Goal: Task Accomplishment & Management: Use online tool/utility

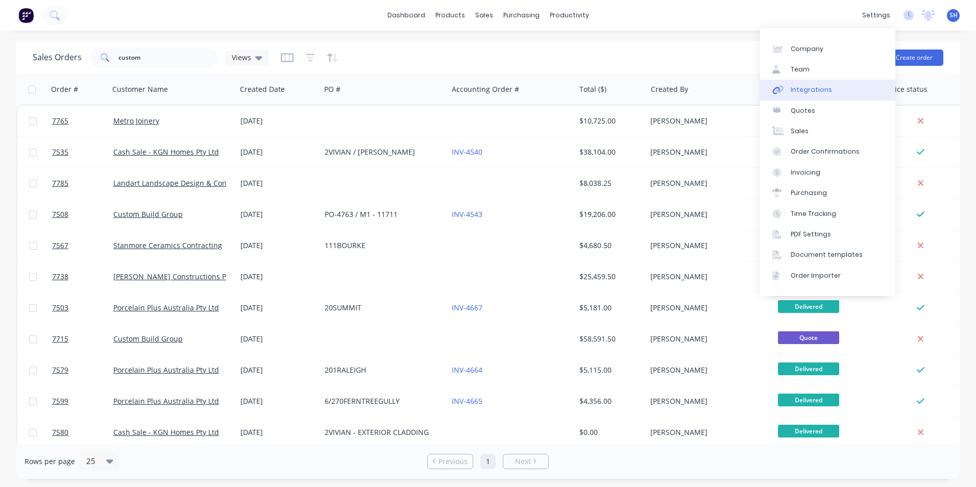
click at [834, 86] on link "Integrations" at bounding box center [827, 90] width 135 height 20
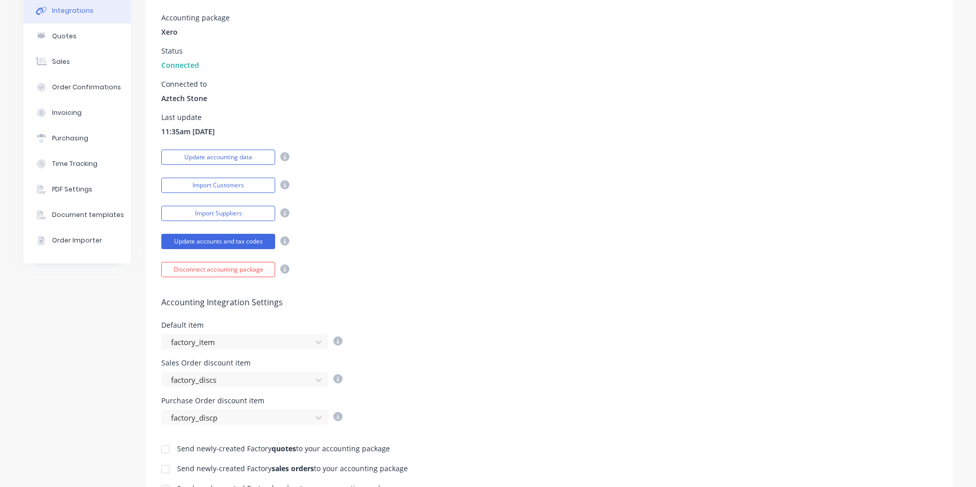
scroll to position [204, 0]
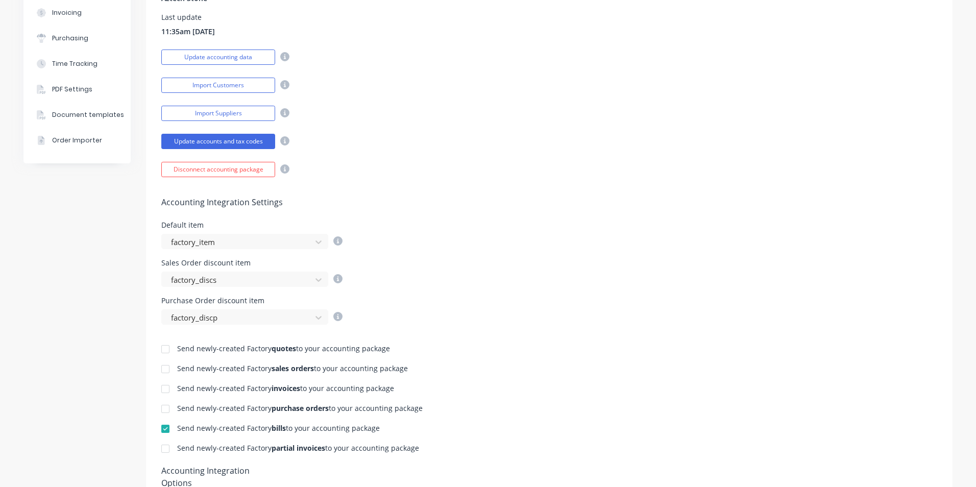
click at [161, 387] on div at bounding box center [165, 389] width 20 height 20
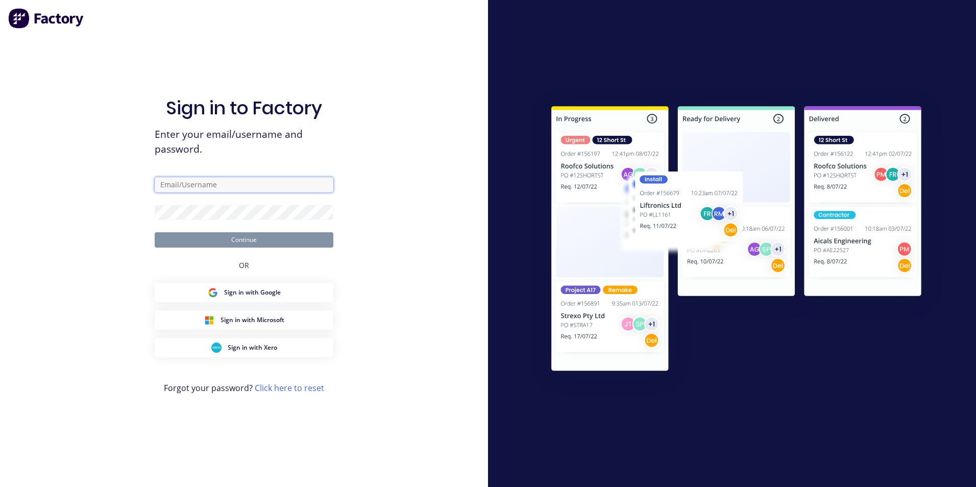
click at [189, 185] on input "text" at bounding box center [244, 184] width 179 height 15
type input "[EMAIL_ADDRESS][DOMAIN_NAME]"
click at [155, 232] on button "Continue" at bounding box center [244, 239] width 179 height 15
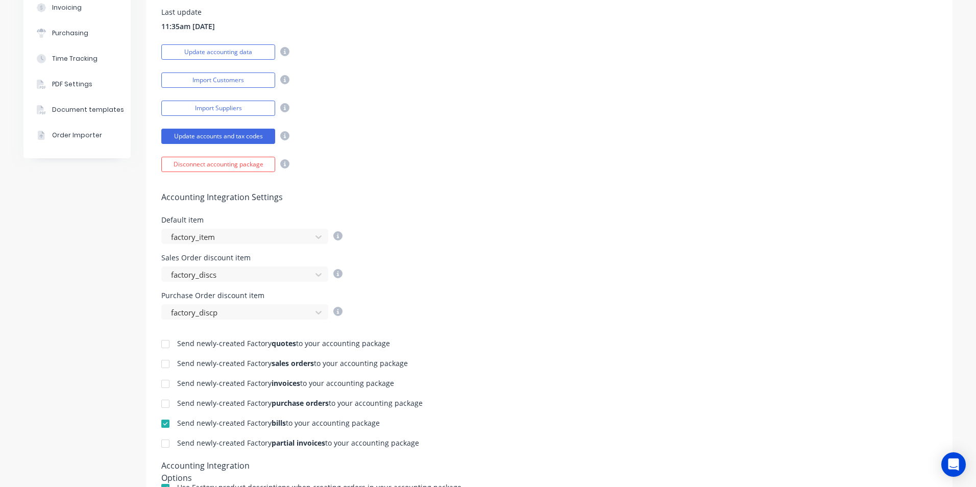
scroll to position [255, 0]
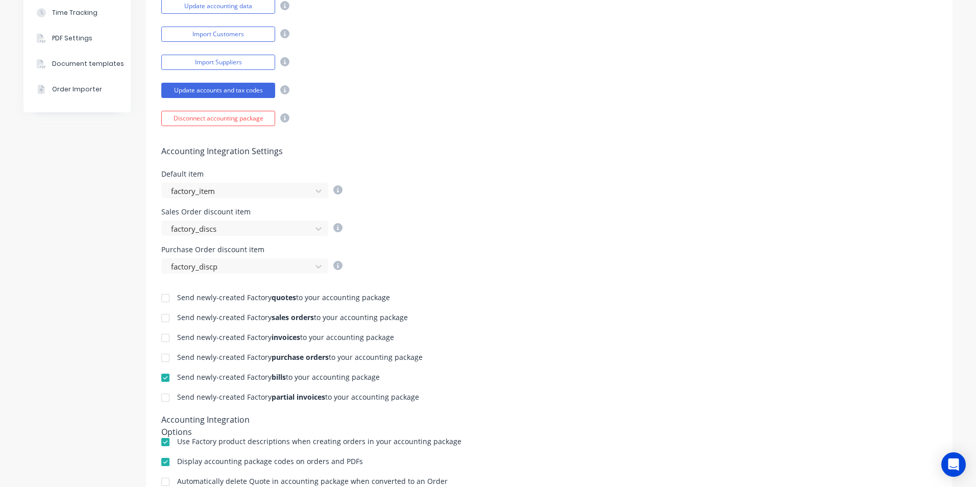
click at [163, 340] on div at bounding box center [165, 338] width 20 height 20
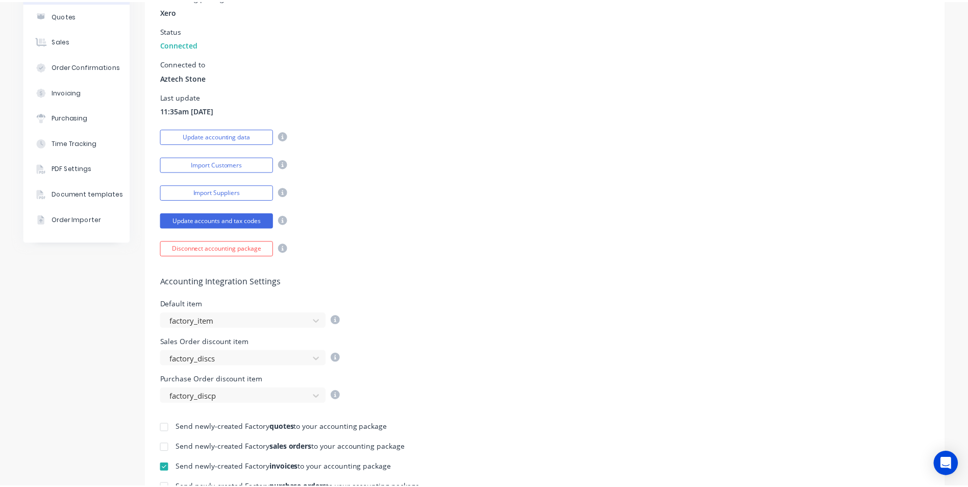
scroll to position [0, 0]
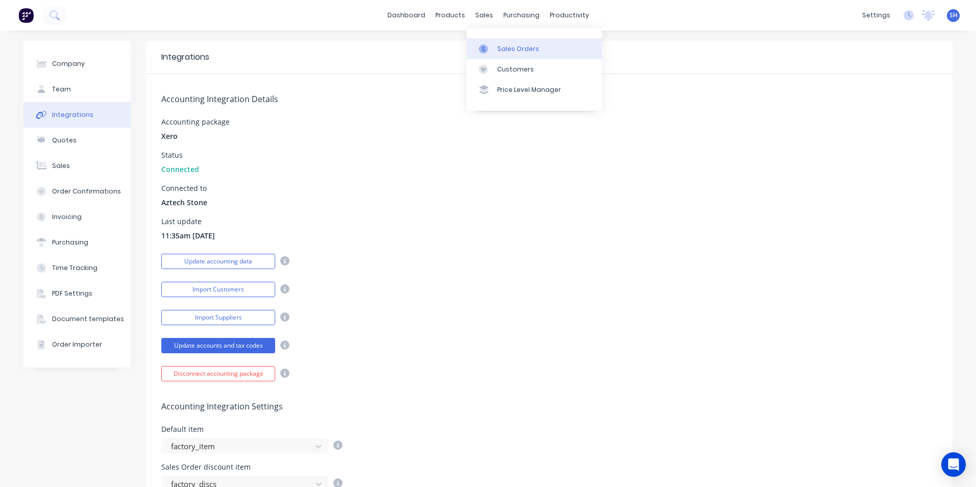
click at [493, 46] on div at bounding box center [486, 48] width 15 height 9
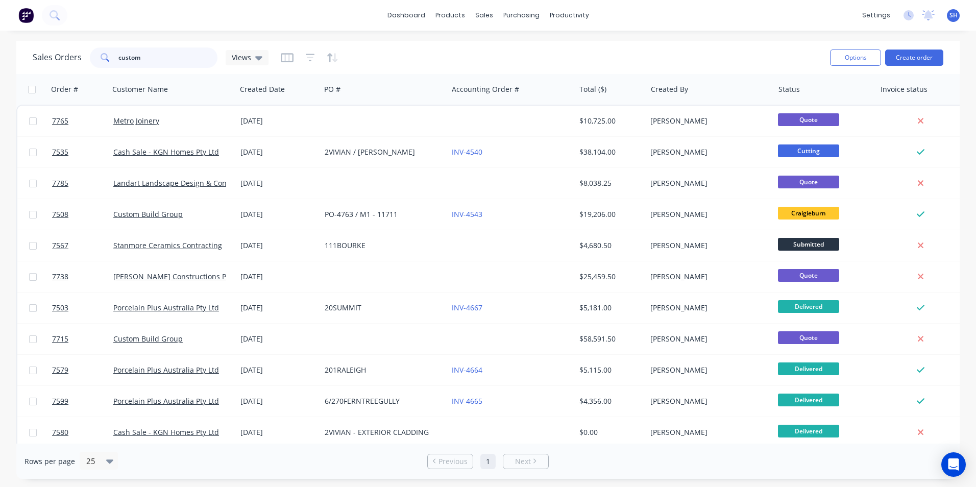
drag, startPoint x: 152, startPoint y: 61, endPoint x: 114, endPoint y: 59, distance: 37.8
click at [114, 59] on div "custom" at bounding box center [154, 57] width 128 height 20
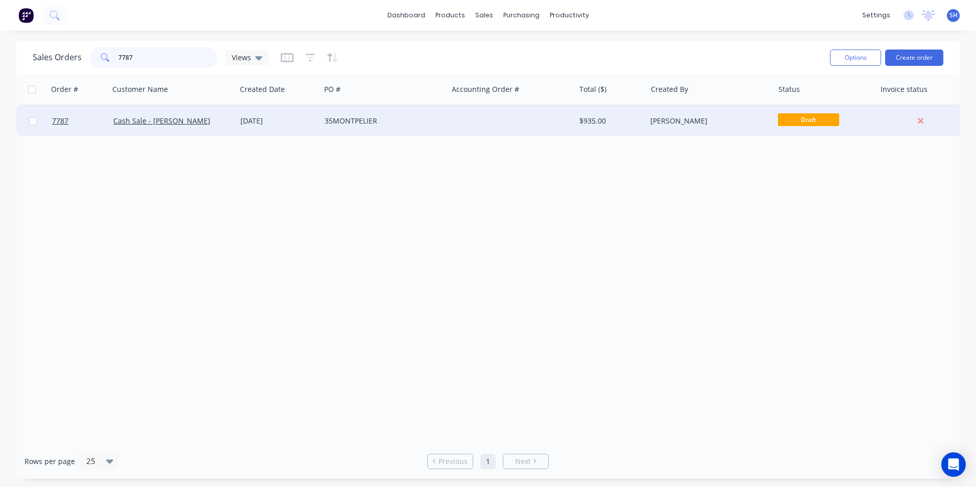
type input "7787"
click at [294, 127] on div "[DATE]" at bounding box center [278, 121] width 84 height 31
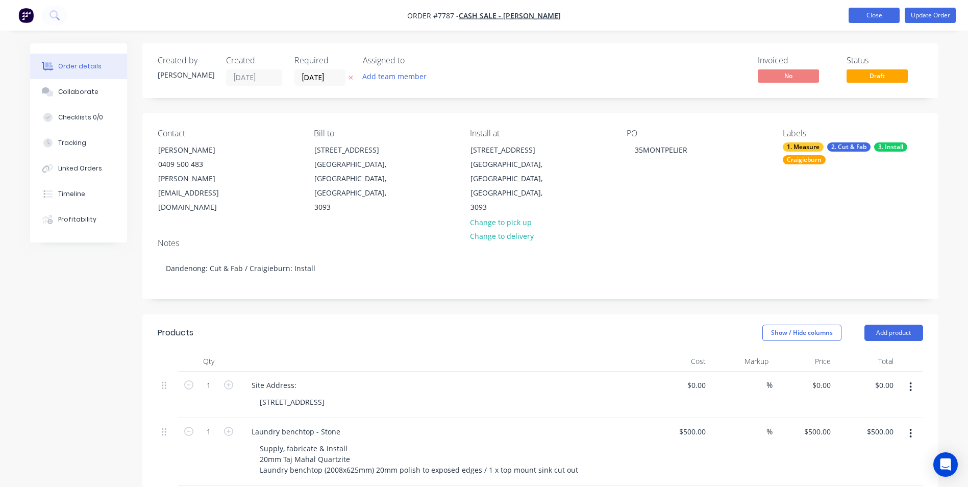
click at [864, 16] on button "Close" at bounding box center [874, 15] width 51 height 15
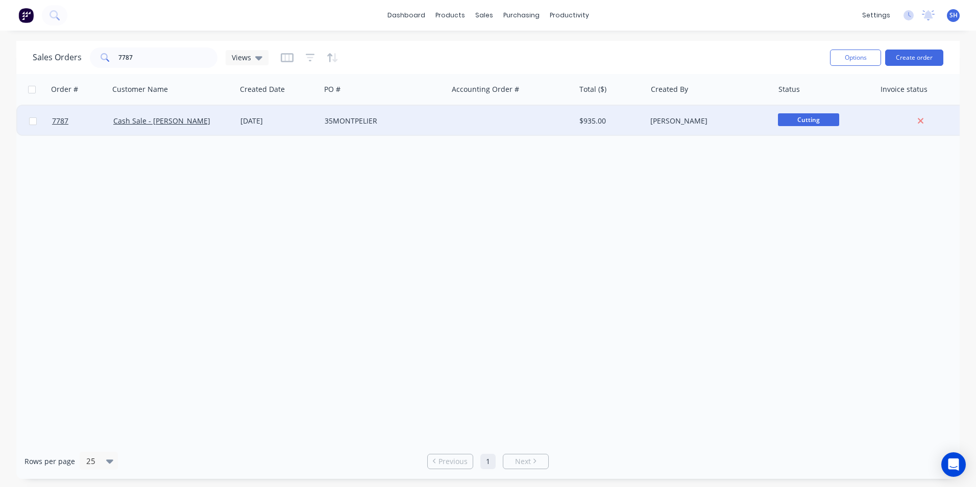
click at [309, 122] on div "[DATE]" at bounding box center [278, 121] width 76 height 10
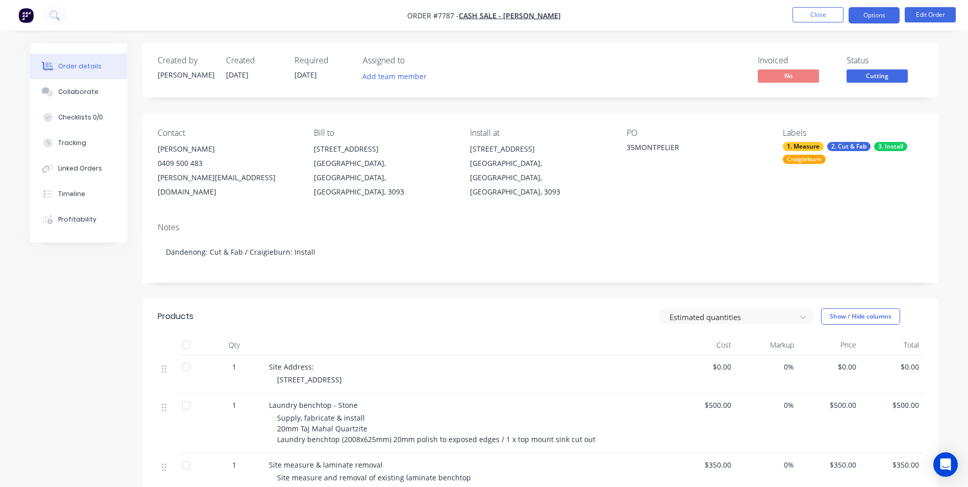
click at [880, 19] on button "Options" at bounding box center [874, 15] width 51 height 16
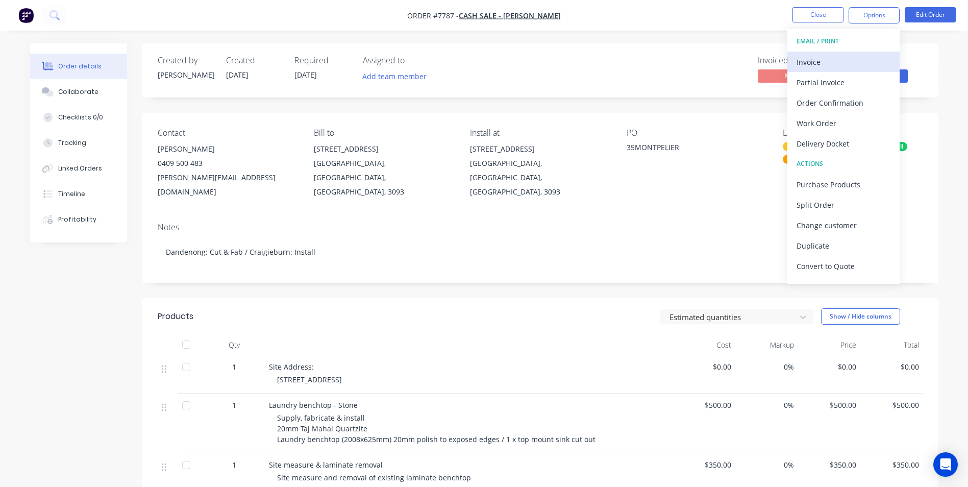
click at [853, 55] on div "Invoice" at bounding box center [843, 62] width 94 height 15
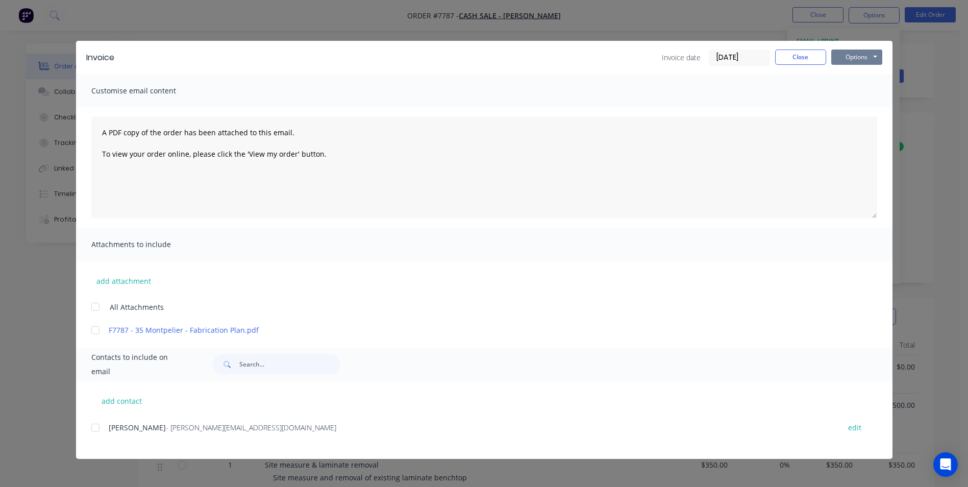
click at [851, 59] on button "Options" at bounding box center [856, 56] width 51 height 15
click at [854, 92] on button "Print" at bounding box center [863, 92] width 65 height 17
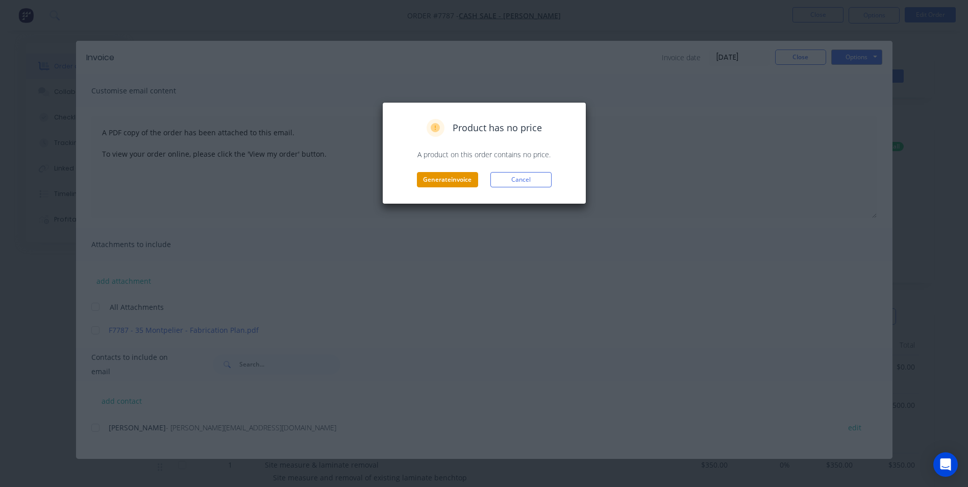
click at [449, 183] on button "Generate invoice" at bounding box center [447, 179] width 61 height 15
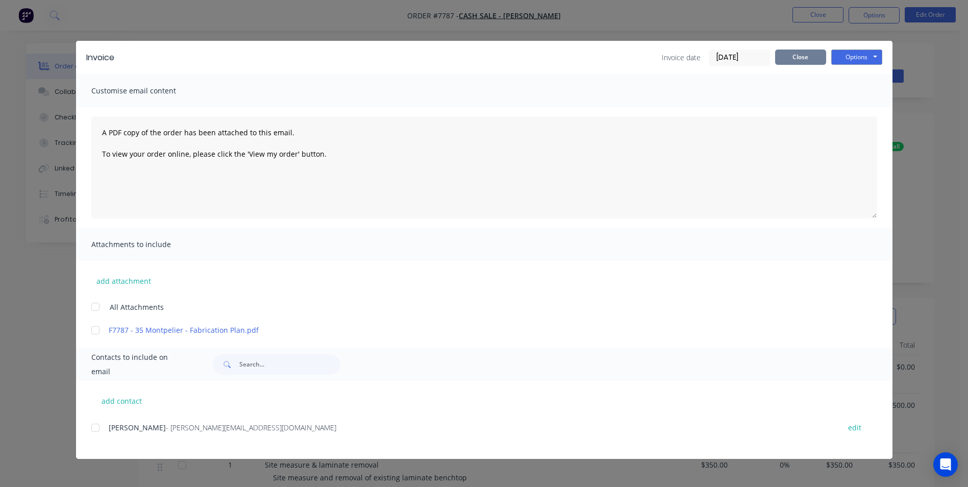
click at [796, 61] on button "Close" at bounding box center [800, 56] width 51 height 15
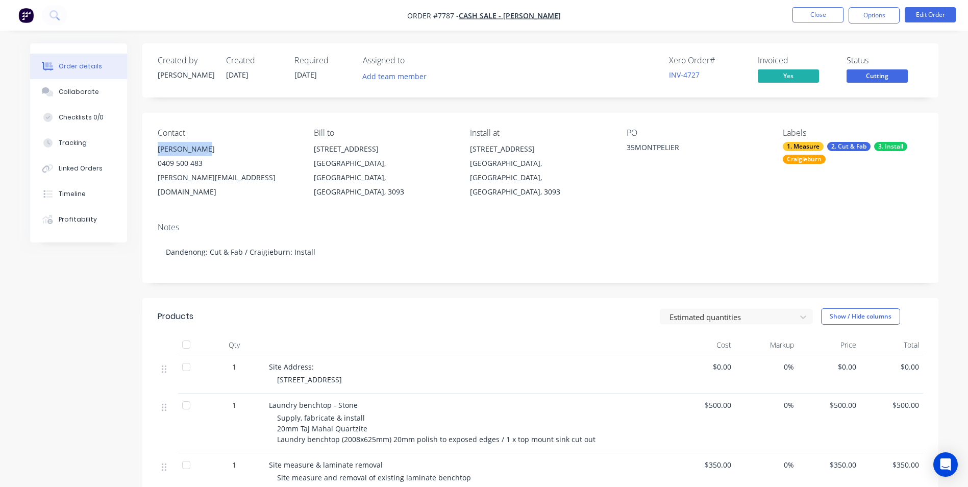
drag, startPoint x: 199, startPoint y: 151, endPoint x: 154, endPoint y: 152, distance: 45.9
click at [154, 152] on div "Contact [PERSON_NAME] [PHONE_NUMBER] [PERSON_NAME][EMAIL_ADDRESS][DOMAIN_NAME] …" at bounding box center [540, 164] width 796 height 102
copy div "[PERSON_NAME]"
drag, startPoint x: 258, startPoint y: 180, endPoint x: 154, endPoint y: 184, distance: 104.2
click at [154, 184] on div "Contact [PERSON_NAME] [PHONE_NUMBER] [PERSON_NAME][EMAIL_ADDRESS][DOMAIN_NAME] …" at bounding box center [540, 164] width 796 height 102
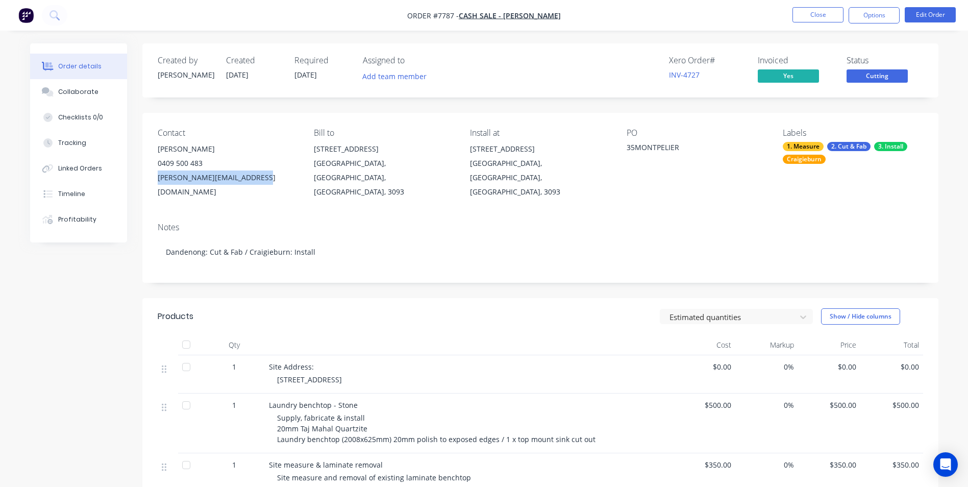
copy div "[PERSON_NAME][EMAIL_ADDRESS][DOMAIN_NAME]"
drag, startPoint x: 204, startPoint y: 165, endPoint x: 156, endPoint y: 165, distance: 47.5
click at [156, 165] on div "Contact [PERSON_NAME] [PHONE_NUMBER] [PERSON_NAME][EMAIL_ADDRESS][DOMAIN_NAME] …" at bounding box center [540, 164] width 796 height 102
copy div "0409 500 483"
click at [816, 18] on button "Close" at bounding box center [817, 14] width 51 height 15
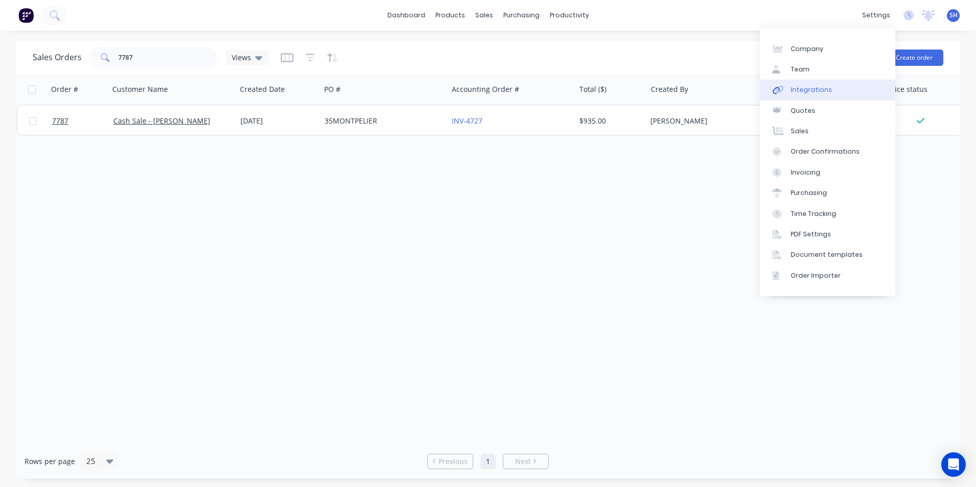
click at [838, 88] on link "Integrations" at bounding box center [827, 90] width 135 height 20
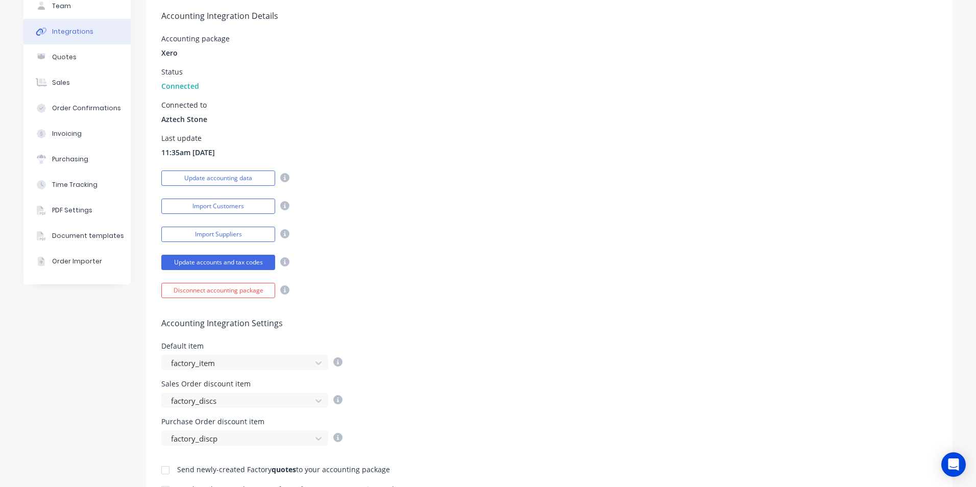
scroll to position [204, 0]
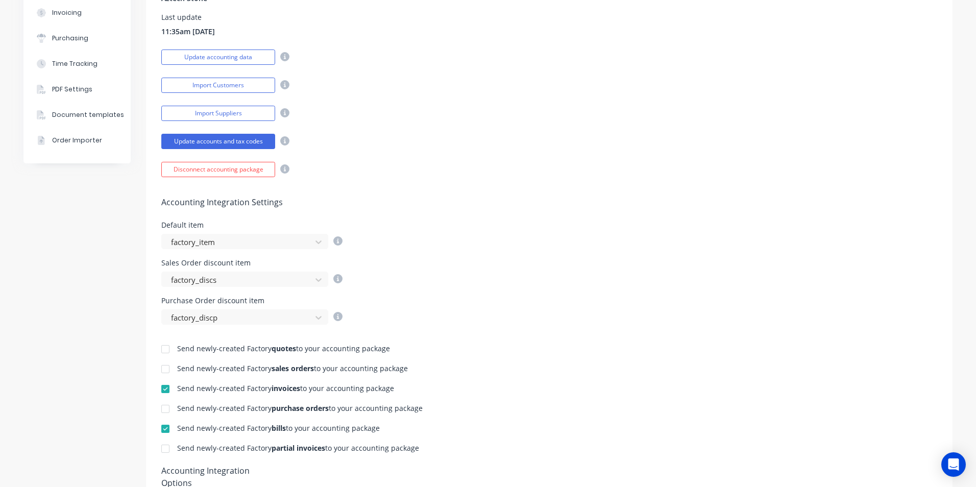
click at [166, 389] on div at bounding box center [165, 389] width 20 height 20
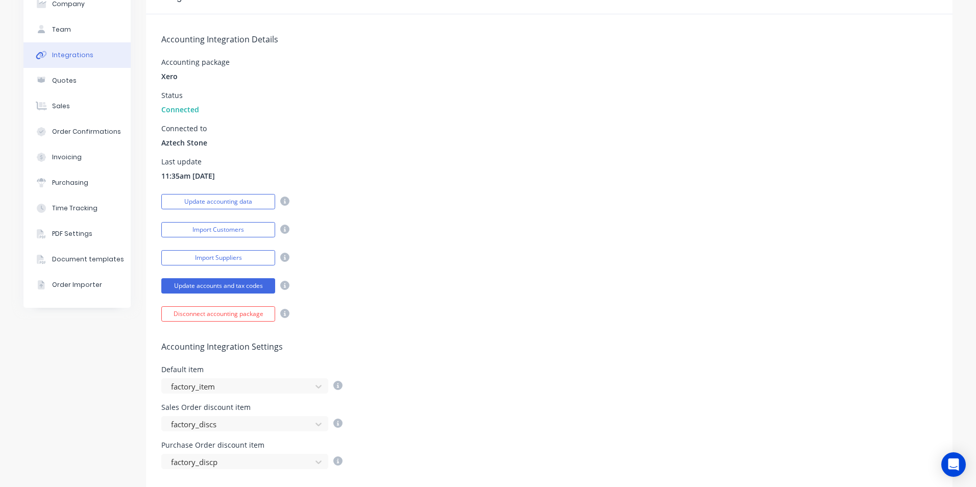
scroll to position [0, 0]
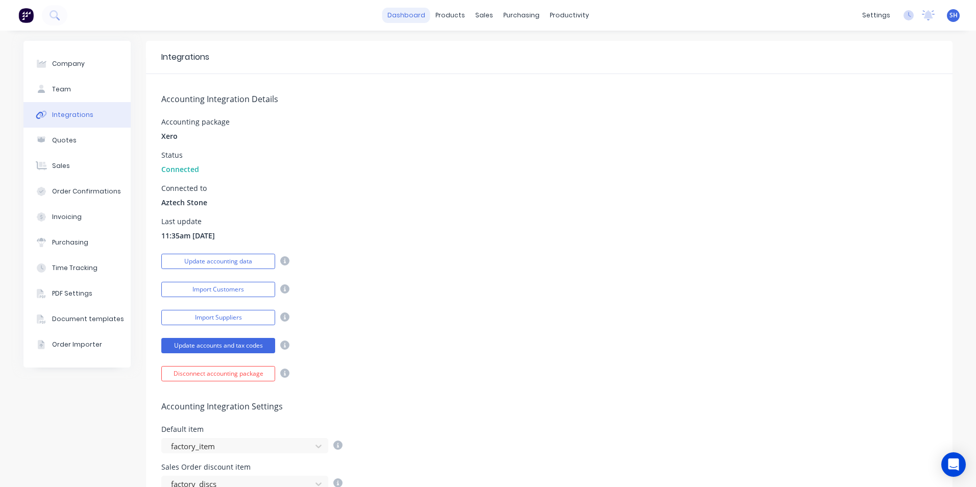
click at [414, 12] on link "dashboard" at bounding box center [406, 15] width 48 height 15
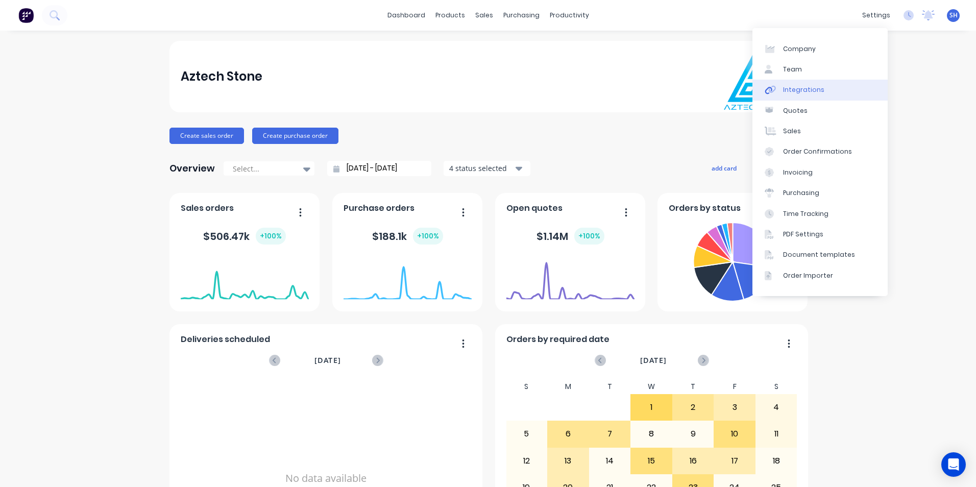
click at [844, 86] on link "Integrations" at bounding box center [819, 90] width 135 height 20
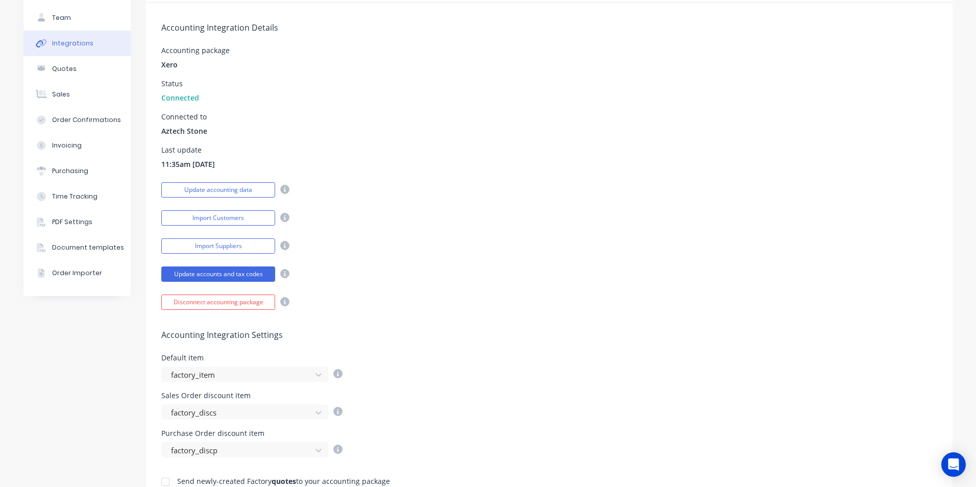
scroll to position [255, 0]
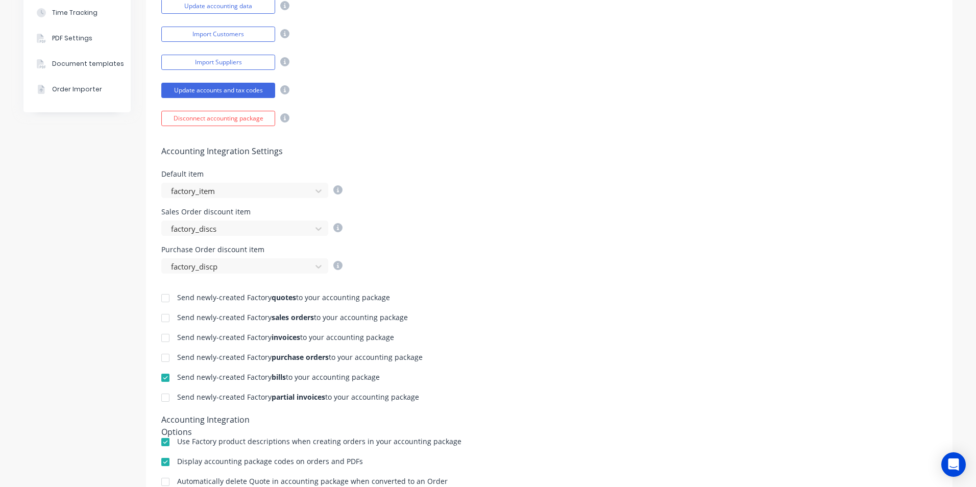
click at [164, 400] on div at bounding box center [165, 397] width 20 height 20
click at [161, 339] on div at bounding box center [165, 338] width 20 height 20
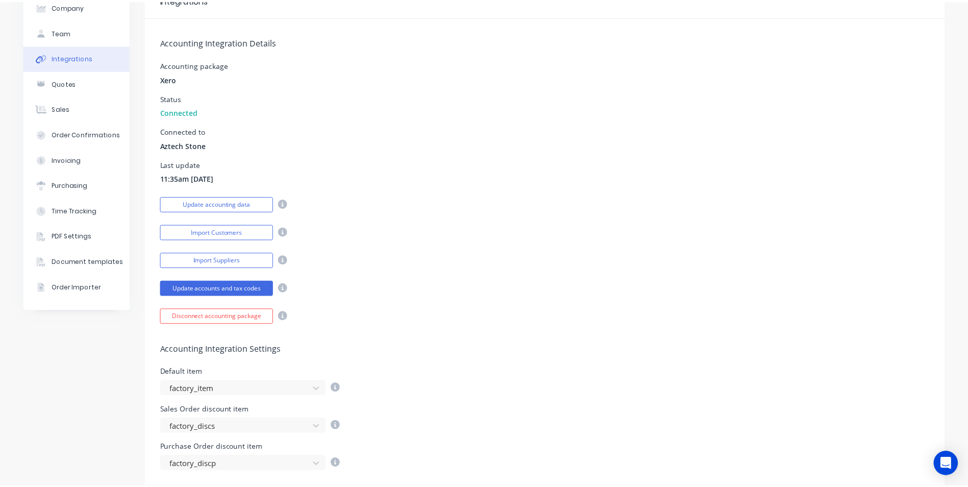
scroll to position [0, 0]
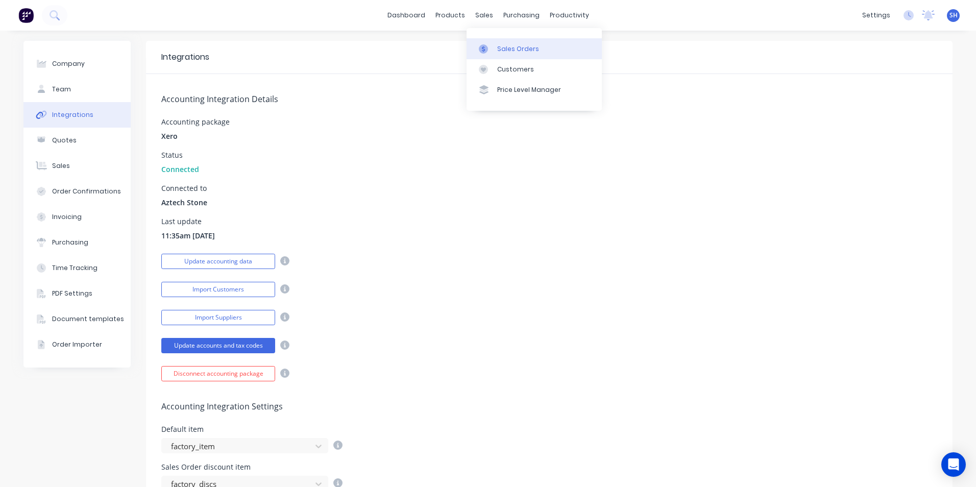
click at [502, 50] on div "Sales Orders" at bounding box center [518, 48] width 42 height 9
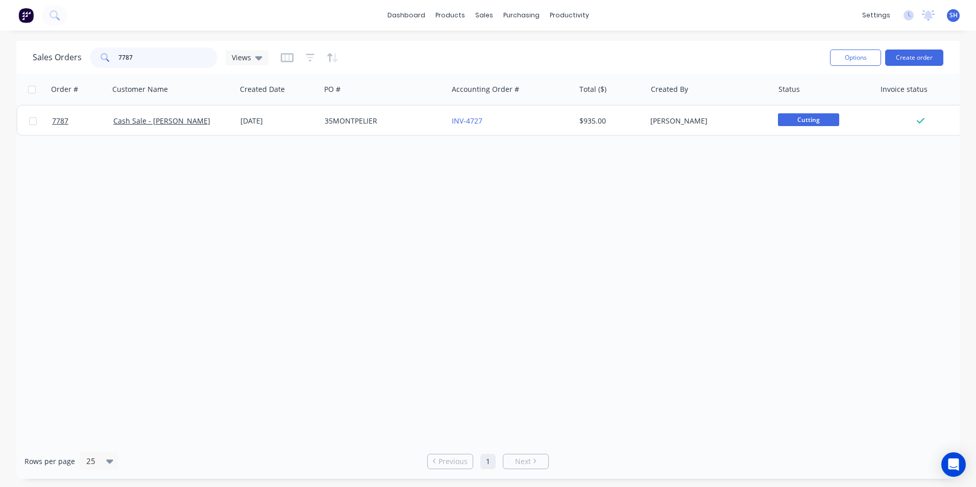
drag, startPoint x: 143, startPoint y: 62, endPoint x: 111, endPoint y: 61, distance: 31.6
click at [111, 61] on div "7787" at bounding box center [154, 57] width 128 height 20
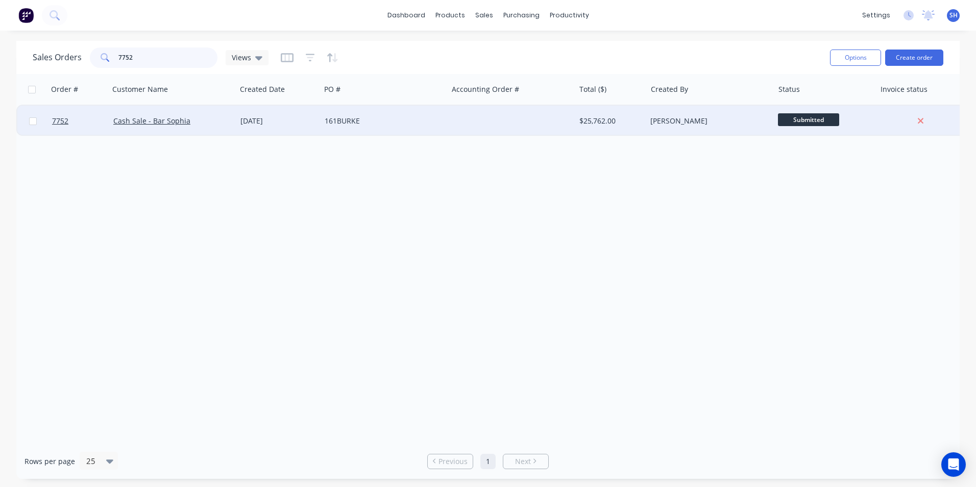
type input "7752"
click at [267, 124] on div "[DATE]" at bounding box center [278, 121] width 76 height 10
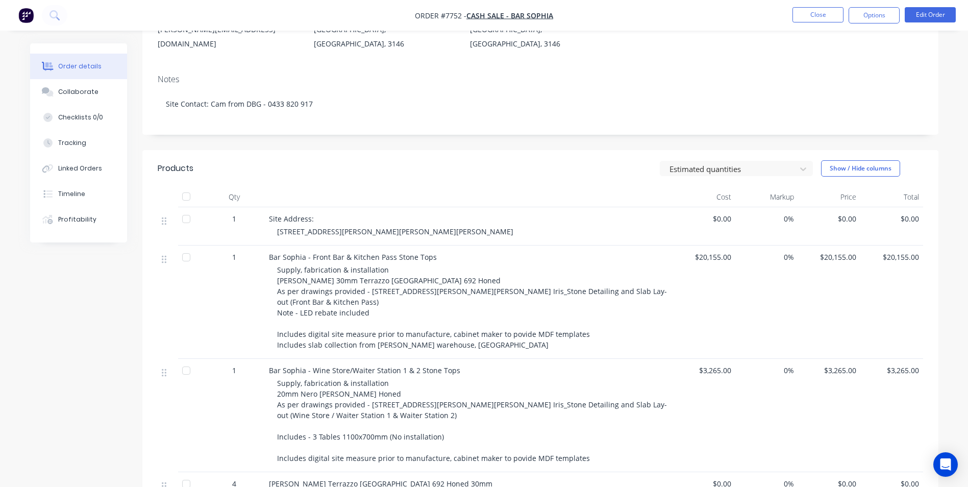
scroll to position [255, 0]
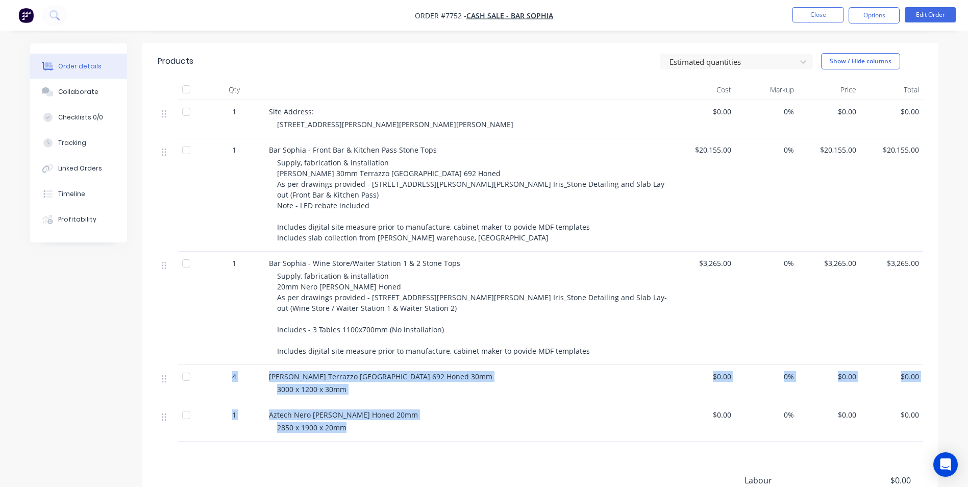
drag, startPoint x: 386, startPoint y: 406, endPoint x: 229, endPoint y: 352, distance: 166.4
click at [229, 352] on div "1 Site Address: [STREET_ADDRESS][PERSON_NAME][PERSON_NAME][PERSON_NAME] $0.00 0…" at bounding box center [540, 270] width 765 height 341
click at [416, 372] on div "[PERSON_NAME] Terrazzo [GEOGRAPHIC_DATA] 692 Honed 30mm 3000 x 1200 x 30mm" at bounding box center [469, 384] width 408 height 38
drag, startPoint x: 227, startPoint y: 344, endPoint x: 361, endPoint y: 365, distance: 135.2
click at [361, 365] on div "4 [PERSON_NAME] Terrazzo [GEOGRAPHIC_DATA] 692 Honed 30mm 3000 x 1200 x 30mm $0…" at bounding box center [540, 384] width 765 height 38
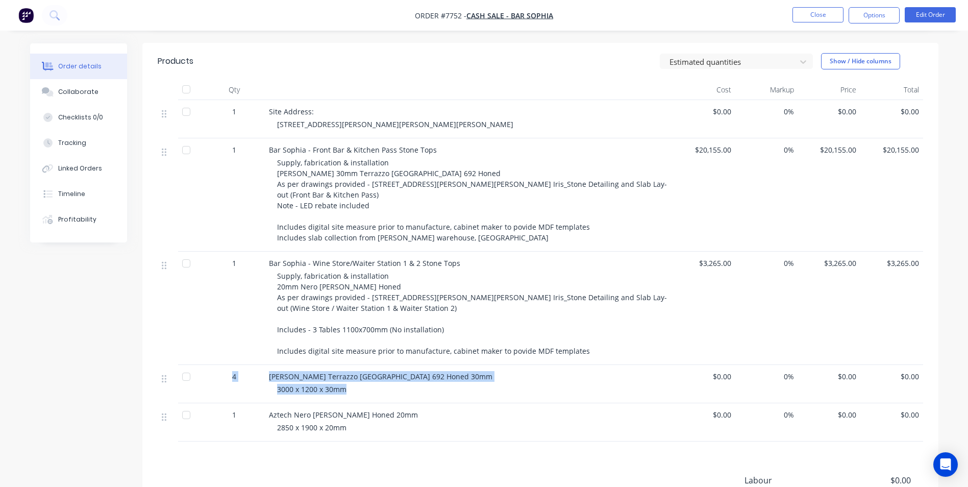
copy div "4 [PERSON_NAME] Terrazzo [GEOGRAPHIC_DATA] 692 Honed 30mm 3000 x 1200 x 30mm"
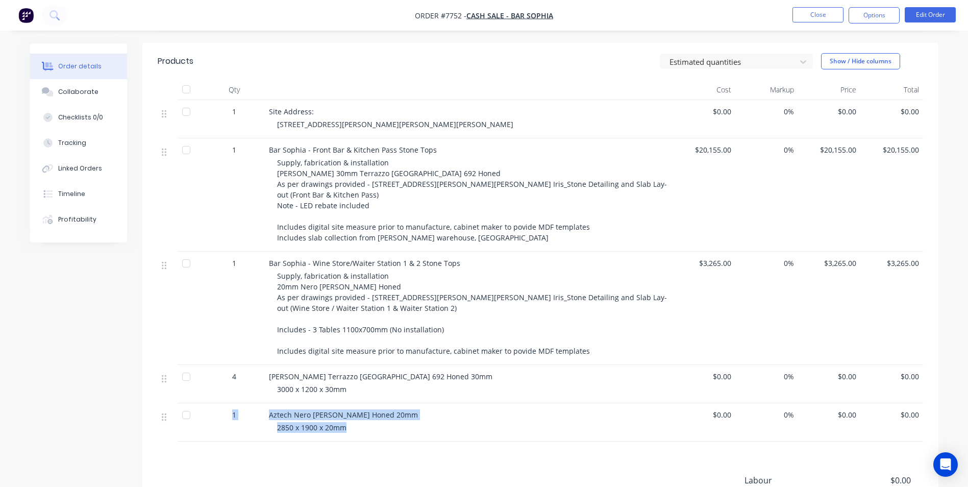
drag, startPoint x: 239, startPoint y: 391, endPoint x: 352, endPoint y: 406, distance: 113.7
click at [352, 406] on div "1 Aztech Nero [PERSON_NAME] Honed 20mm 2850 x 1900 x 20mm $0.00 0% $0.00 $0.00" at bounding box center [540, 422] width 765 height 38
copy div "1 Aztech Nero [PERSON_NAME] Honed 20mm 2850 x 1900 x 20mm"
click at [505, 423] on div "Products Estimated quantities Show / Hide columns Qty Cost Markup Price Total 1…" at bounding box center [540, 325] width 796 height 565
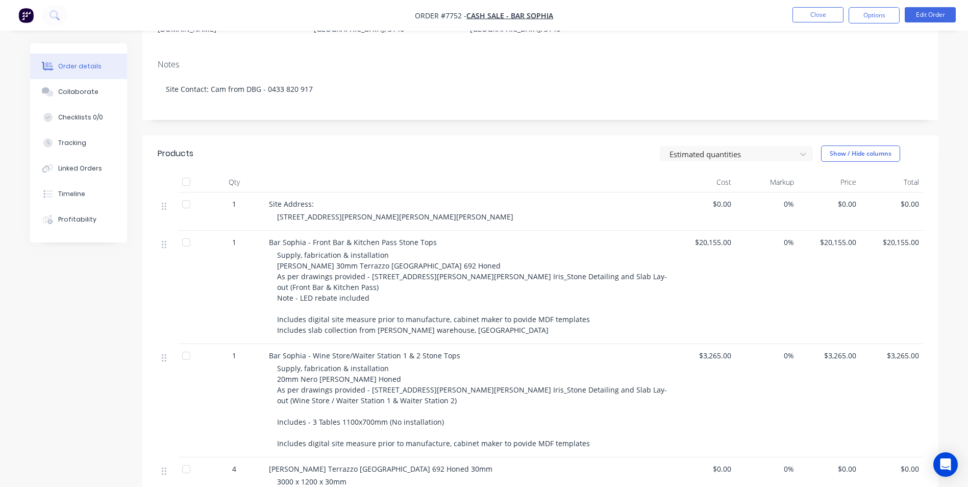
scroll to position [0, 0]
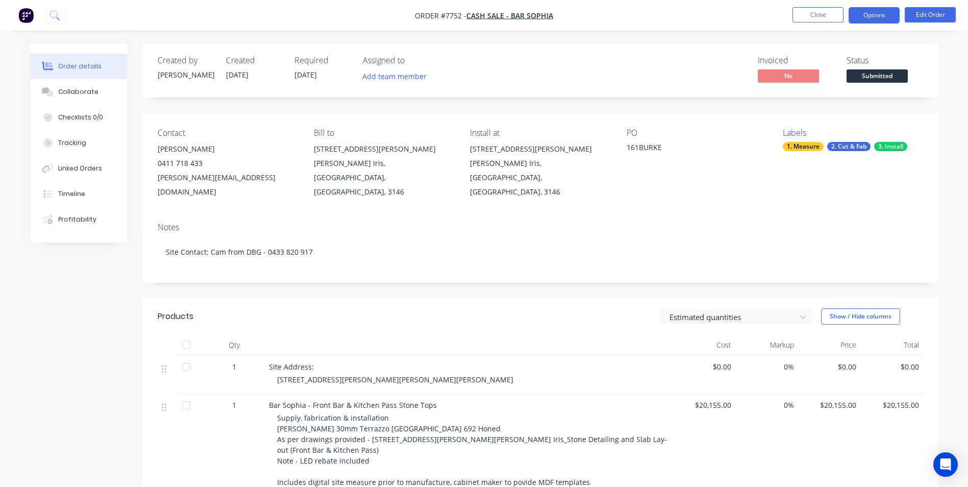
click at [866, 16] on button "Options" at bounding box center [874, 15] width 51 height 16
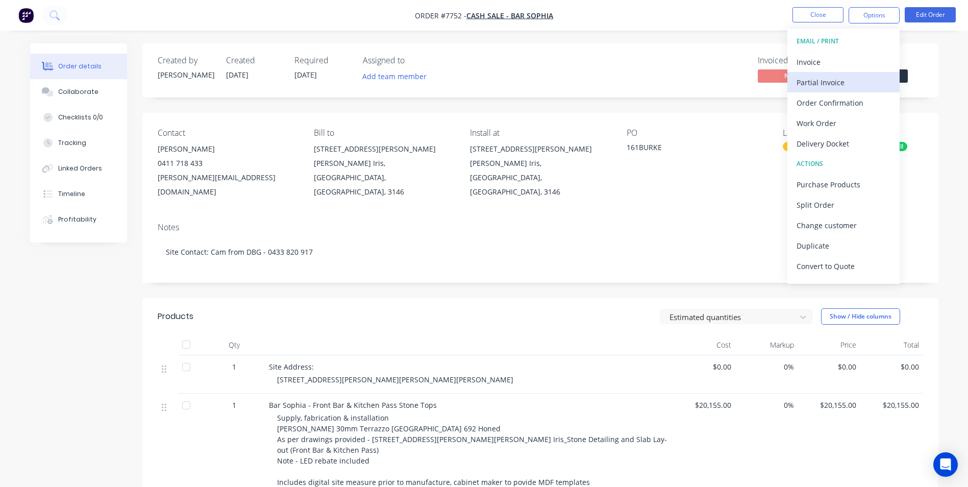
click at [826, 77] on div "Partial Invoice" at bounding box center [843, 82] width 94 height 15
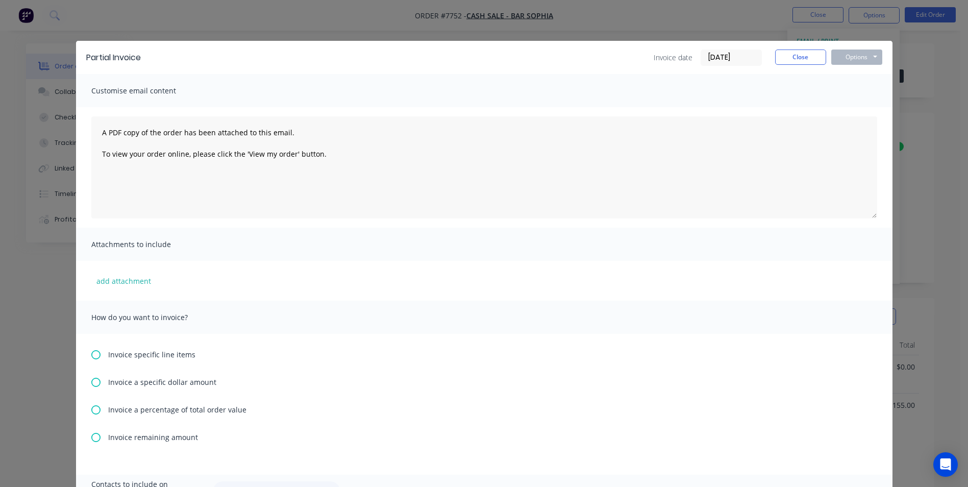
click at [93, 409] on icon at bounding box center [95, 409] width 9 height 9
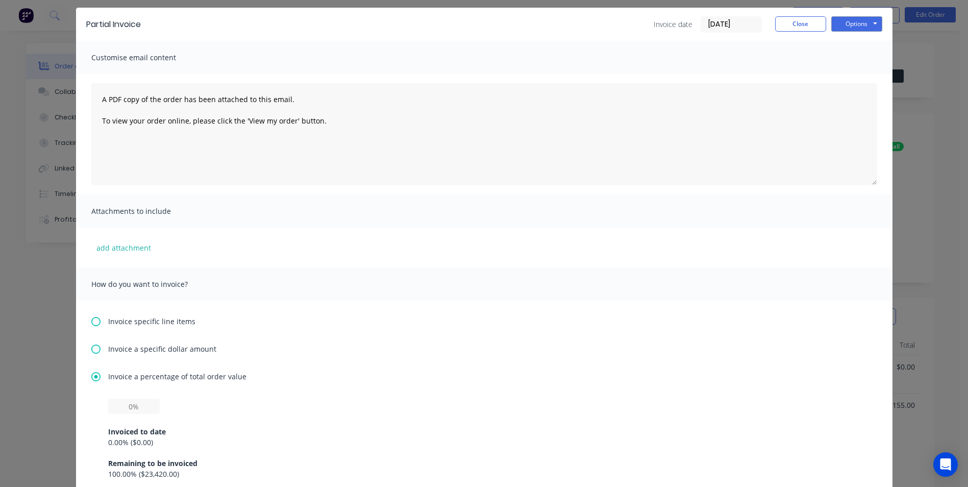
scroll to position [51, 0]
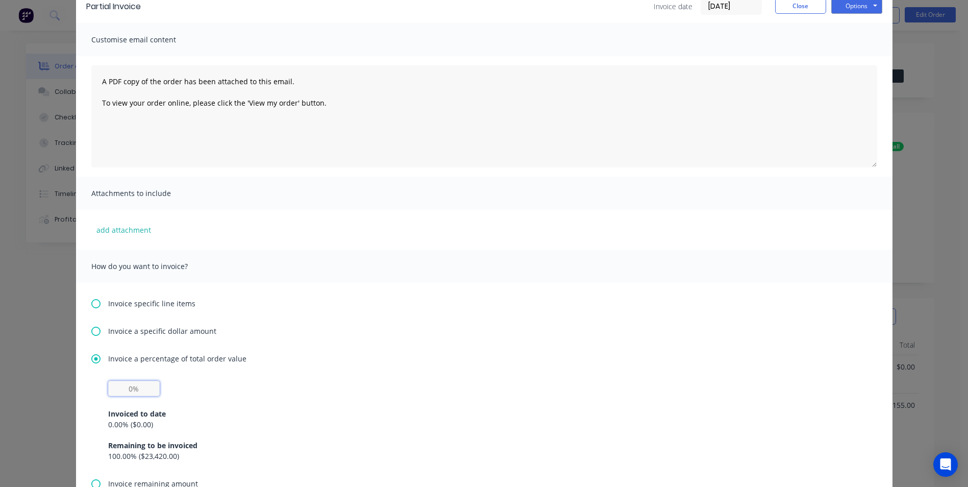
click at [127, 387] on input "text" at bounding box center [134, 388] width 52 height 15
type input "50%"
click at [235, 385] on div "50% Invoiced to date 0.00 % ( $0.00 ) Remaining to be invoiced 100.00 % ( $23,4…" at bounding box center [484, 421] width 752 height 81
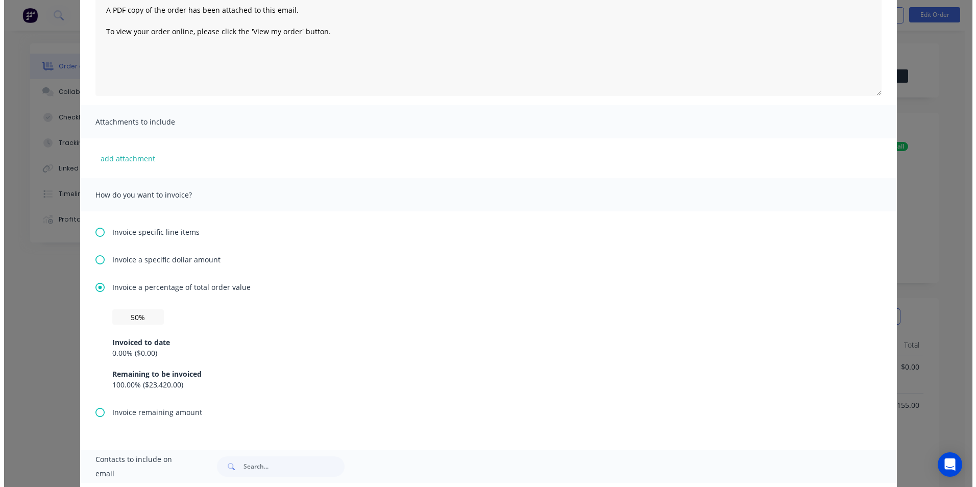
scroll to position [0, 0]
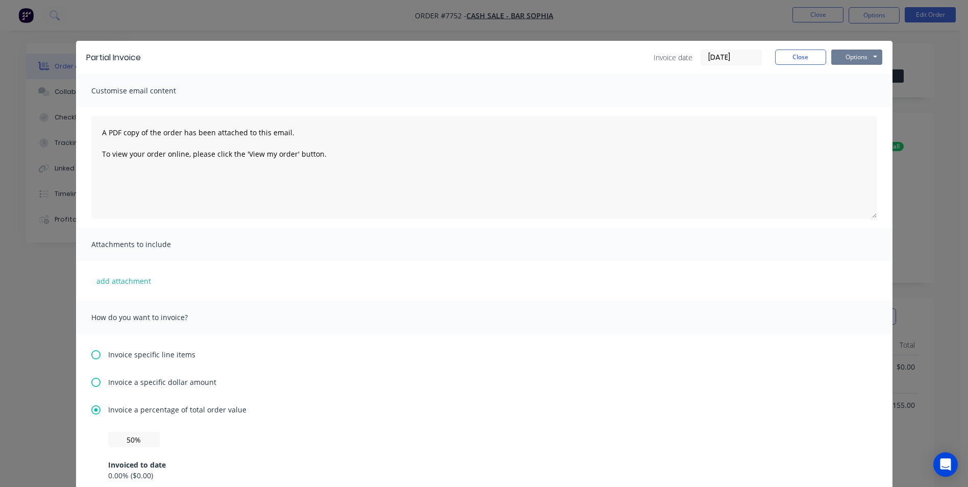
click at [843, 59] on button "Options" at bounding box center [856, 56] width 51 height 15
click at [849, 90] on button "Print" at bounding box center [863, 92] width 65 height 17
click at [789, 62] on button "Close" at bounding box center [800, 56] width 51 height 15
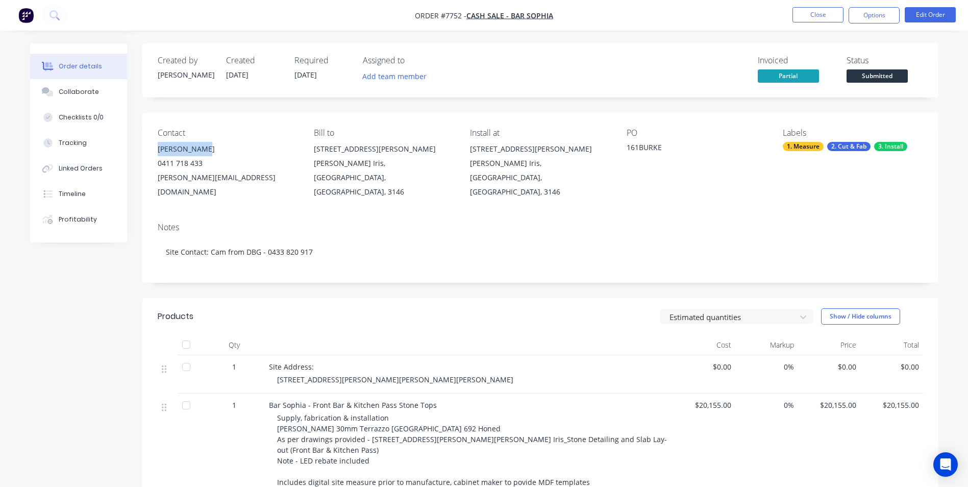
drag, startPoint x: 203, startPoint y: 150, endPoint x: 159, endPoint y: 151, distance: 43.4
click at [159, 151] on div "[PERSON_NAME]" at bounding box center [228, 149] width 140 height 14
copy div "[PERSON_NAME]"
drag, startPoint x: 251, startPoint y: 177, endPoint x: 148, endPoint y: 185, distance: 102.4
click at [148, 185] on div "Contact [PERSON_NAME] [PHONE_NUMBER] [PERSON_NAME][EMAIL_ADDRESS][DOMAIN_NAME] …" at bounding box center [540, 164] width 796 height 102
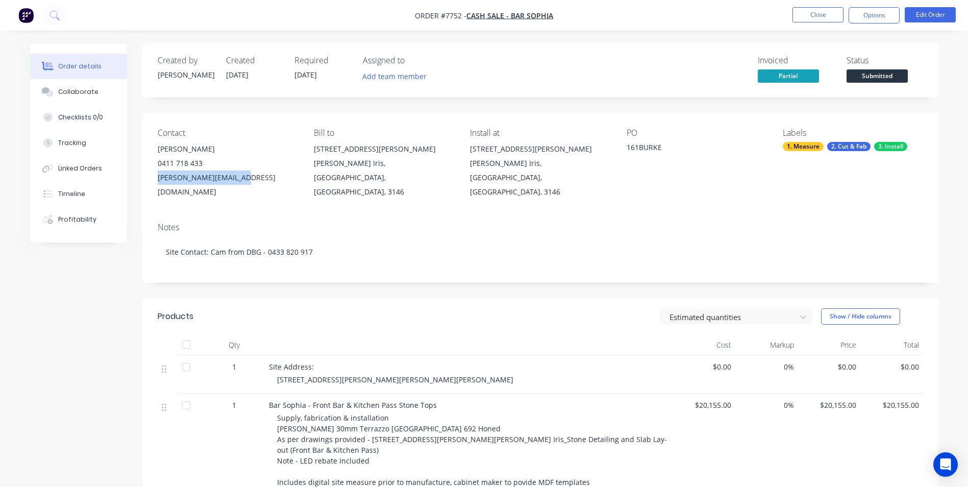
copy div "[PERSON_NAME][EMAIL_ADDRESS][DOMAIN_NAME]"
drag, startPoint x: 205, startPoint y: 163, endPoint x: 156, endPoint y: 163, distance: 49.0
click at [156, 163] on div "Contact [PERSON_NAME] [PHONE_NUMBER] [PERSON_NAME][EMAIL_ADDRESS][DOMAIN_NAME] …" at bounding box center [540, 164] width 796 height 102
copy div "0411 718 433"
click at [814, 16] on button "Close" at bounding box center [817, 14] width 51 height 15
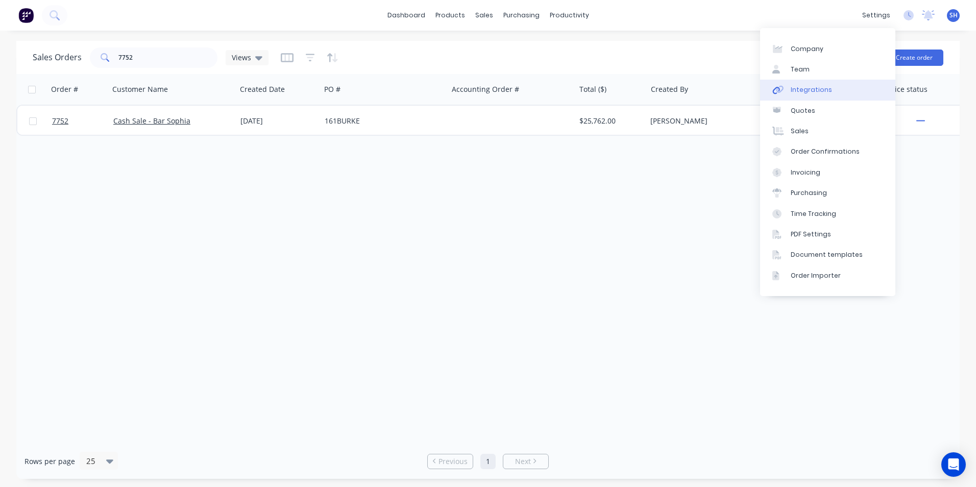
click at [835, 84] on link "Integrations" at bounding box center [827, 90] width 135 height 20
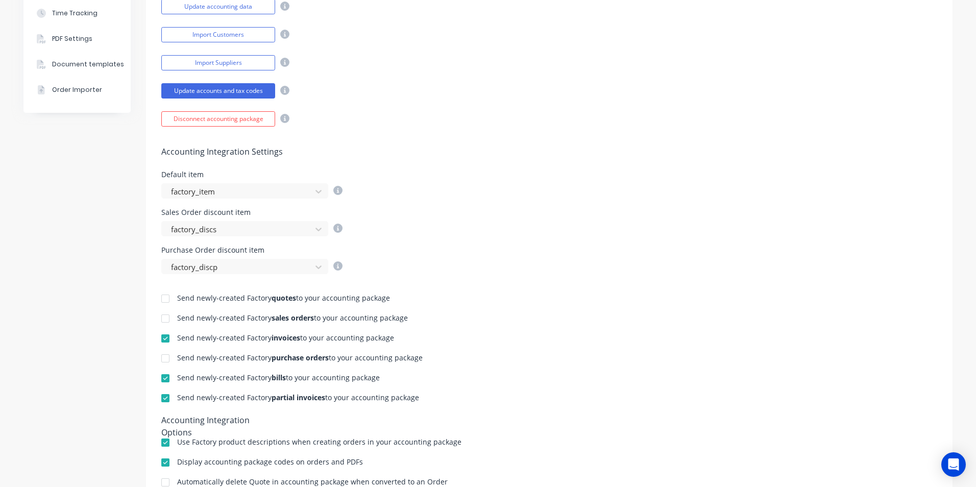
scroll to position [255, 0]
click at [159, 339] on div at bounding box center [165, 338] width 20 height 20
click at [161, 399] on div at bounding box center [165, 397] width 20 height 20
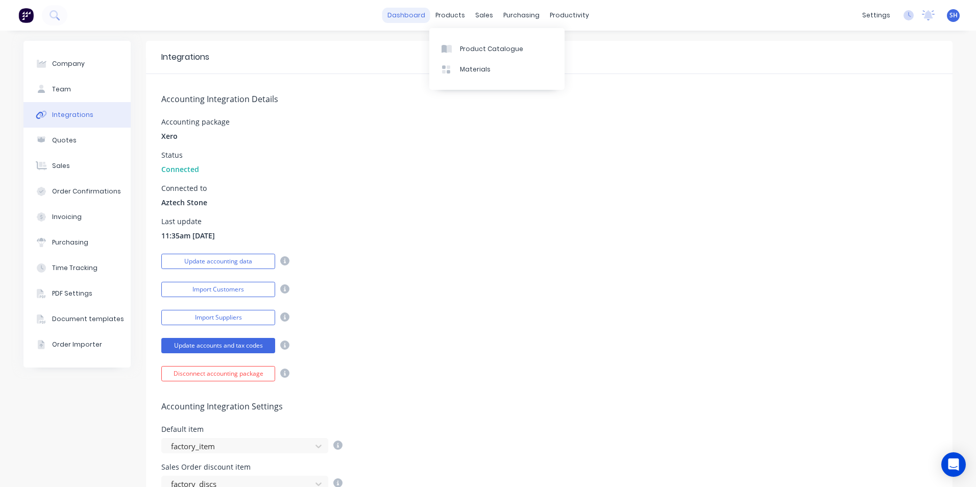
click at [408, 18] on link "dashboard" at bounding box center [406, 15] width 48 height 15
